Goal: Task Accomplishment & Management: Manage account settings

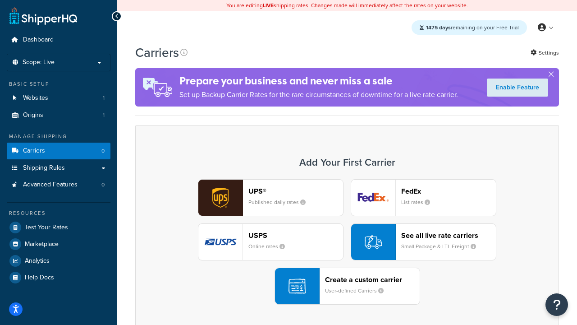
click at [347, 242] on div "UPS® Published daily rates FedEx List rates USPS Online rates See all live rate…" at bounding box center [347, 241] width 405 height 125
click at [449, 191] on header "FedEx" at bounding box center [449, 191] width 95 height 9
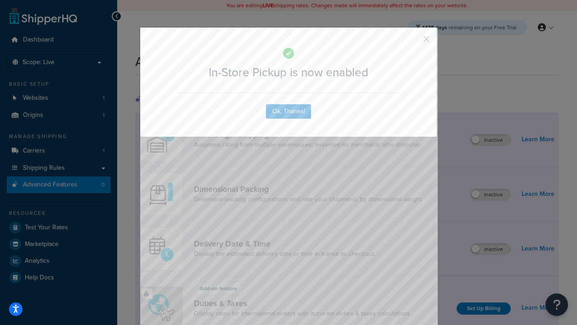
scroll to position [292, 0]
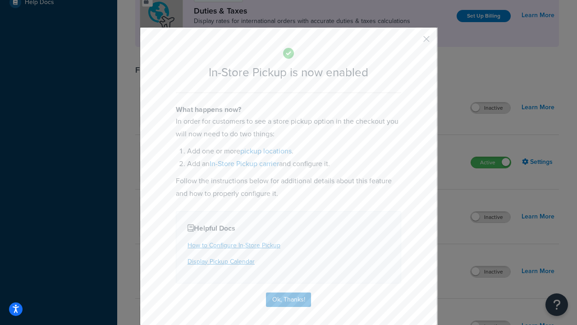
click at [413, 42] on button "button" at bounding box center [413, 42] width 2 height 2
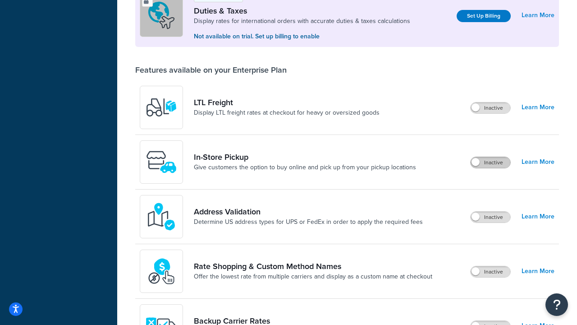
scroll to position [275, 0]
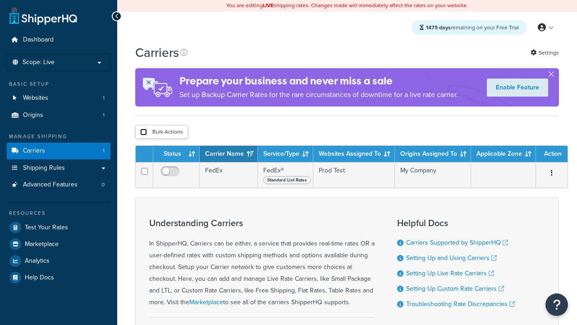
click at [143, 132] on input "checkbox" at bounding box center [143, 132] width 7 height 7
checkbox input "true"
click at [0, 0] on button "Delete" at bounding box center [0, 0] width 0 height 0
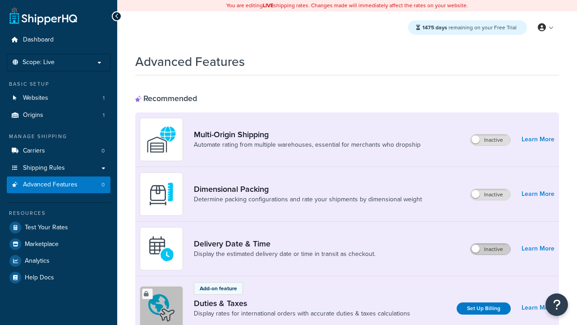
click at [491, 249] on label "Inactive" at bounding box center [491, 249] width 40 height 11
